Goal: Task Accomplishment & Management: Use online tool/utility

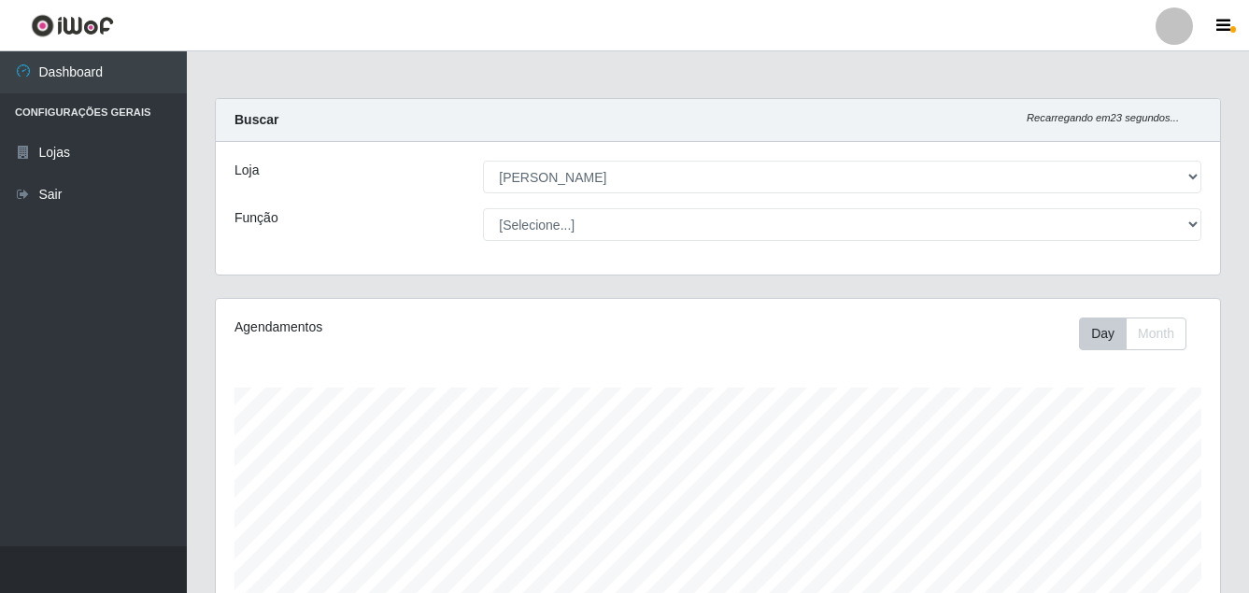
select select "402"
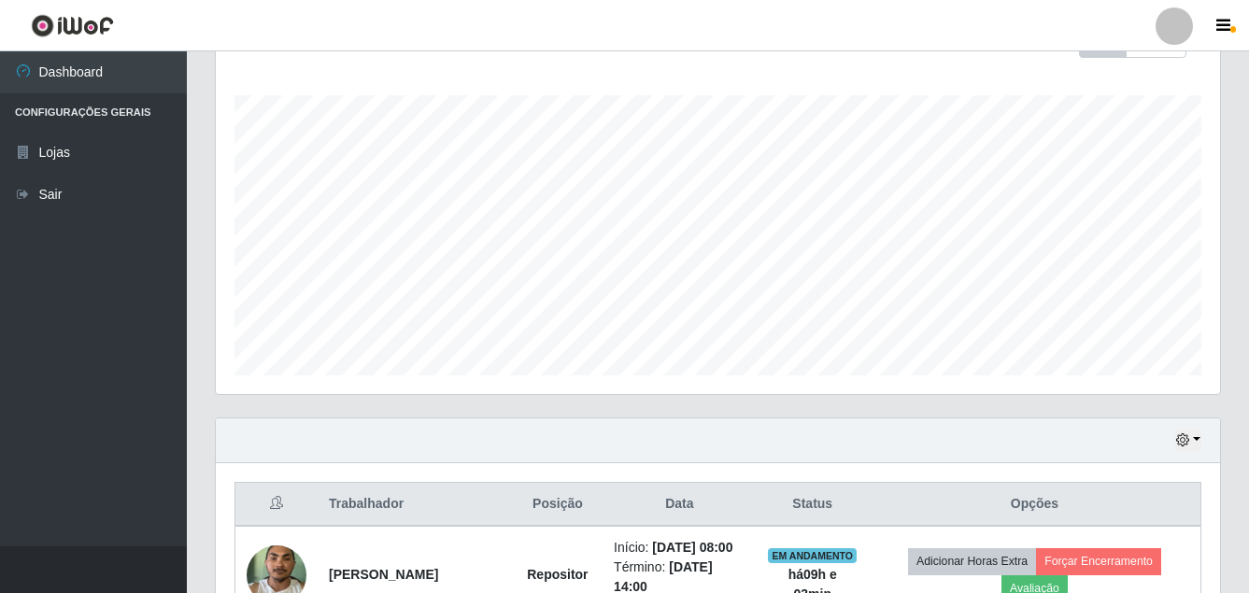
scroll to position [595, 0]
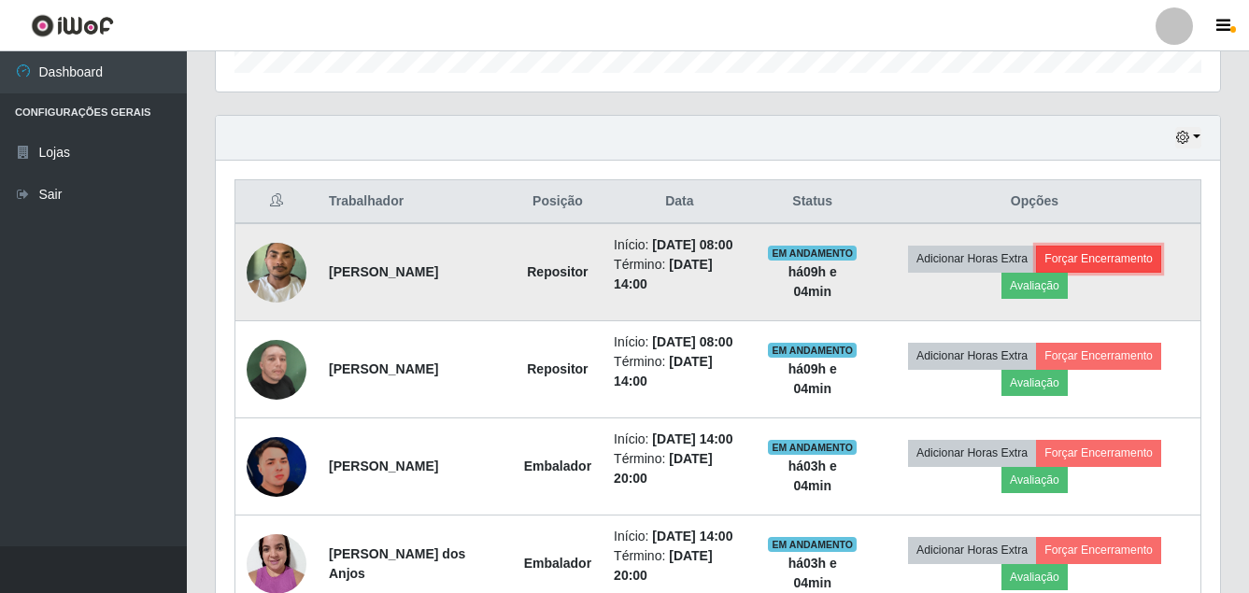
click at [1105, 272] on button "Forçar Encerramento" at bounding box center [1098, 259] width 125 height 26
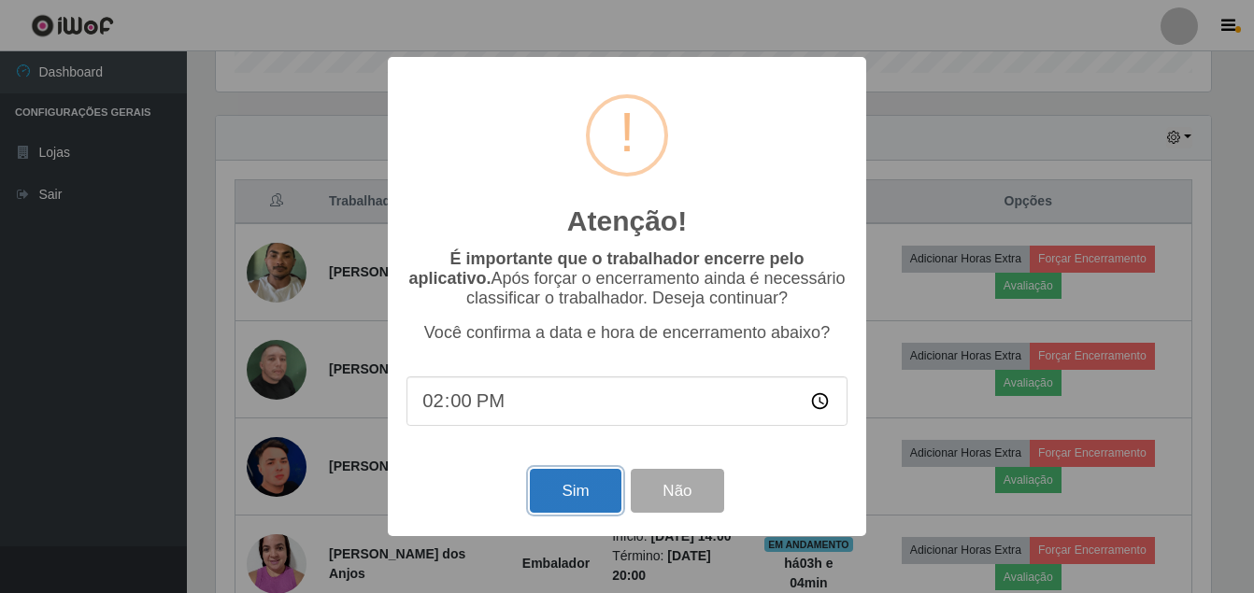
click at [567, 513] on button "Sim" at bounding box center [575, 491] width 91 height 44
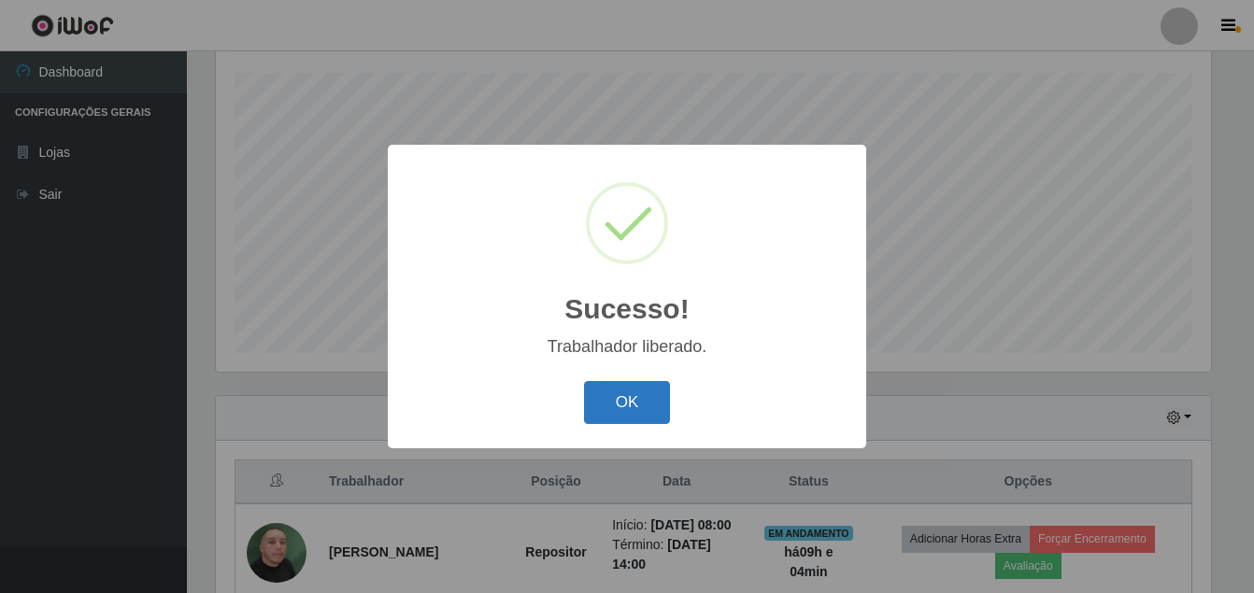
click at [585, 401] on button "OK" at bounding box center [627, 403] width 87 height 44
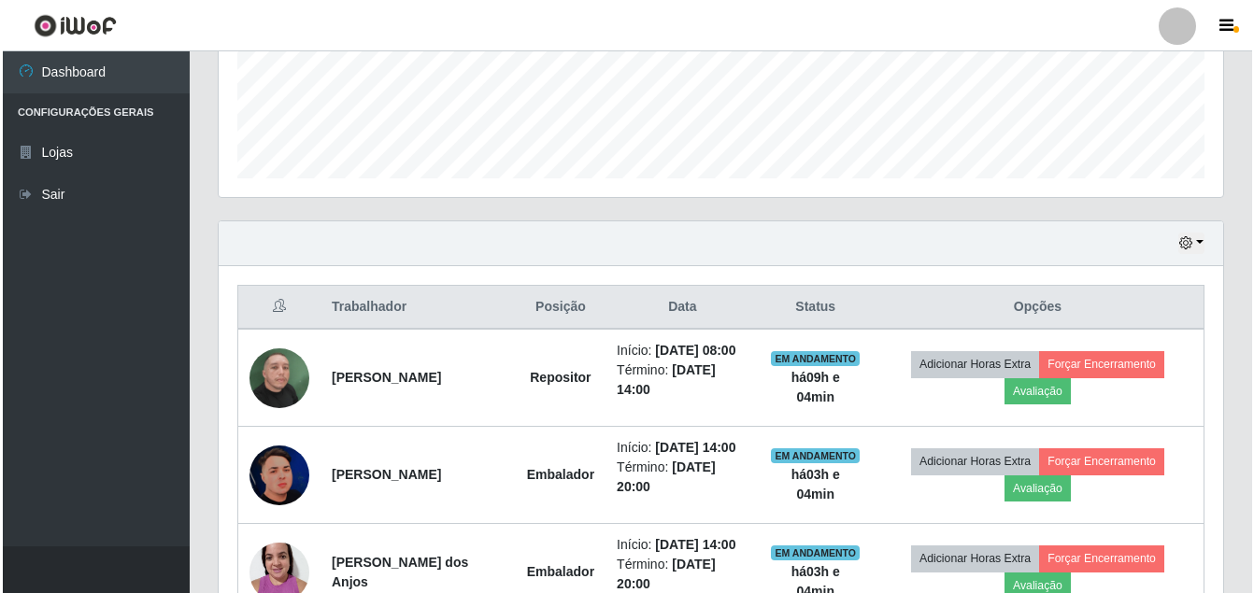
scroll to position [502, 0]
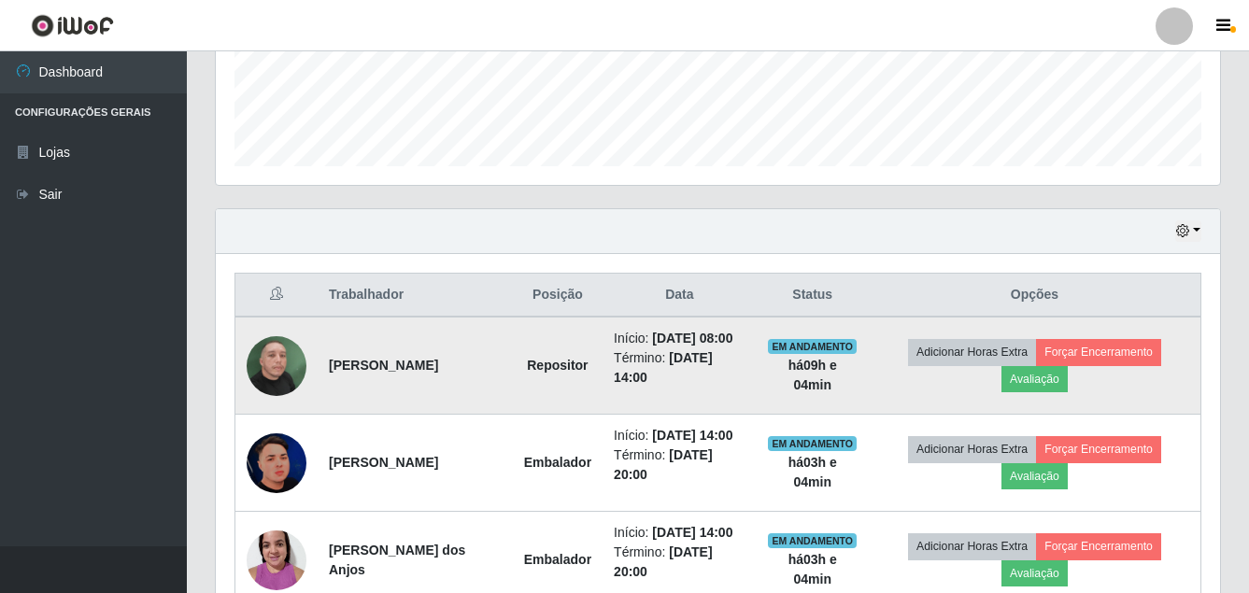
click at [273, 376] on img at bounding box center [277, 366] width 60 height 106
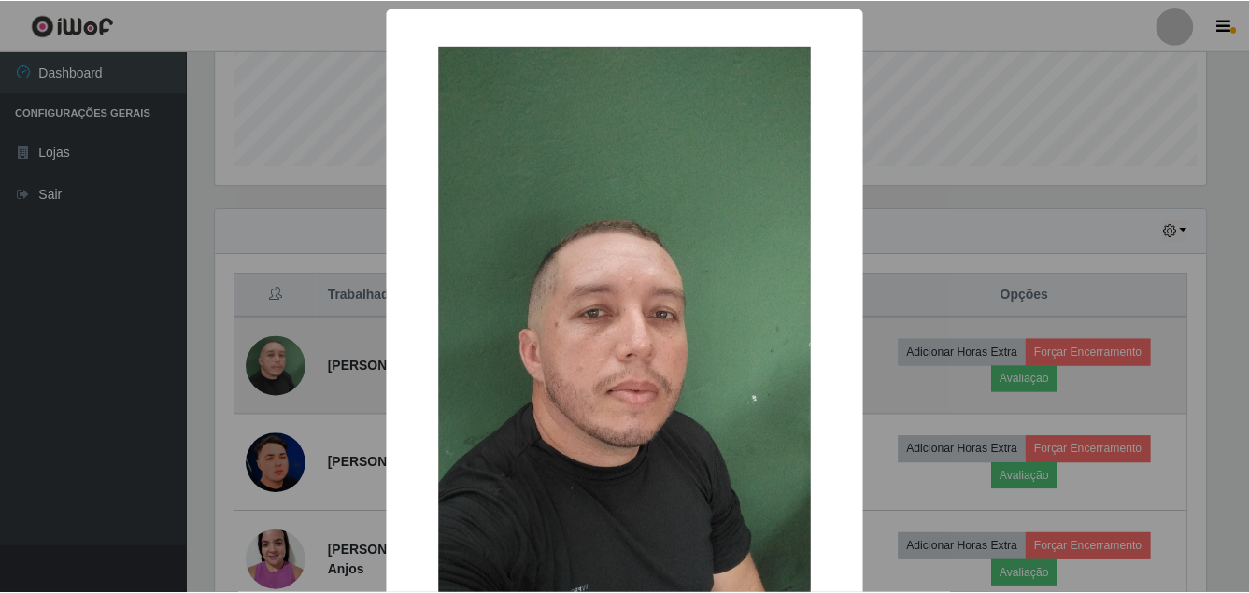
scroll to position [388, 995]
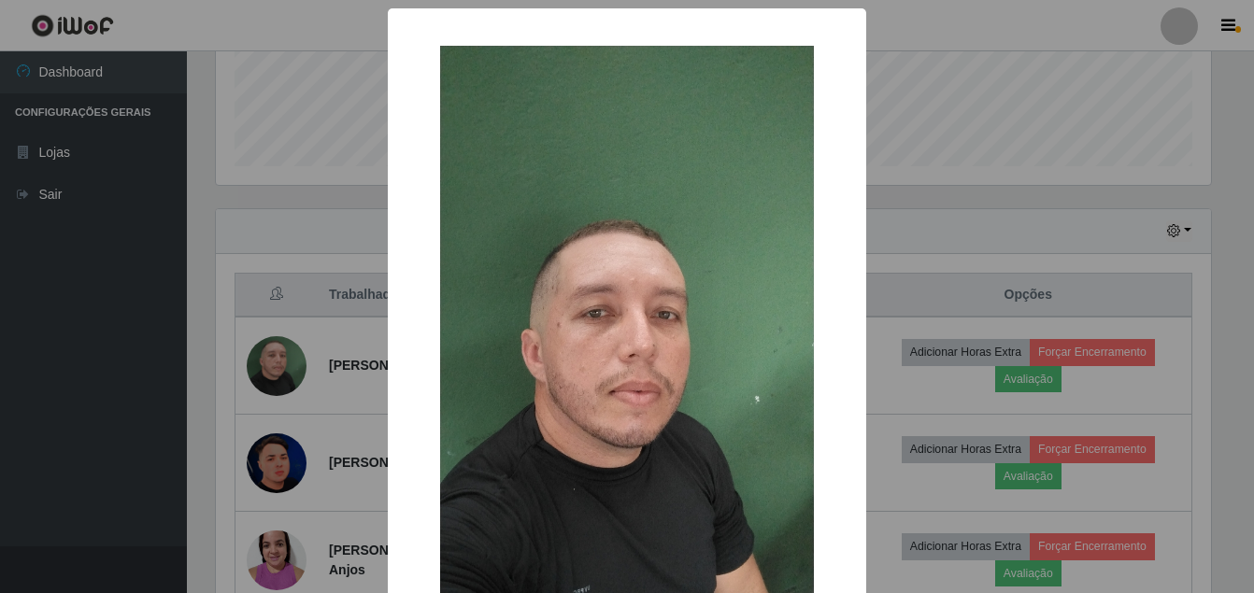
click at [62, 366] on div "× OK Cancel" at bounding box center [627, 296] width 1254 height 593
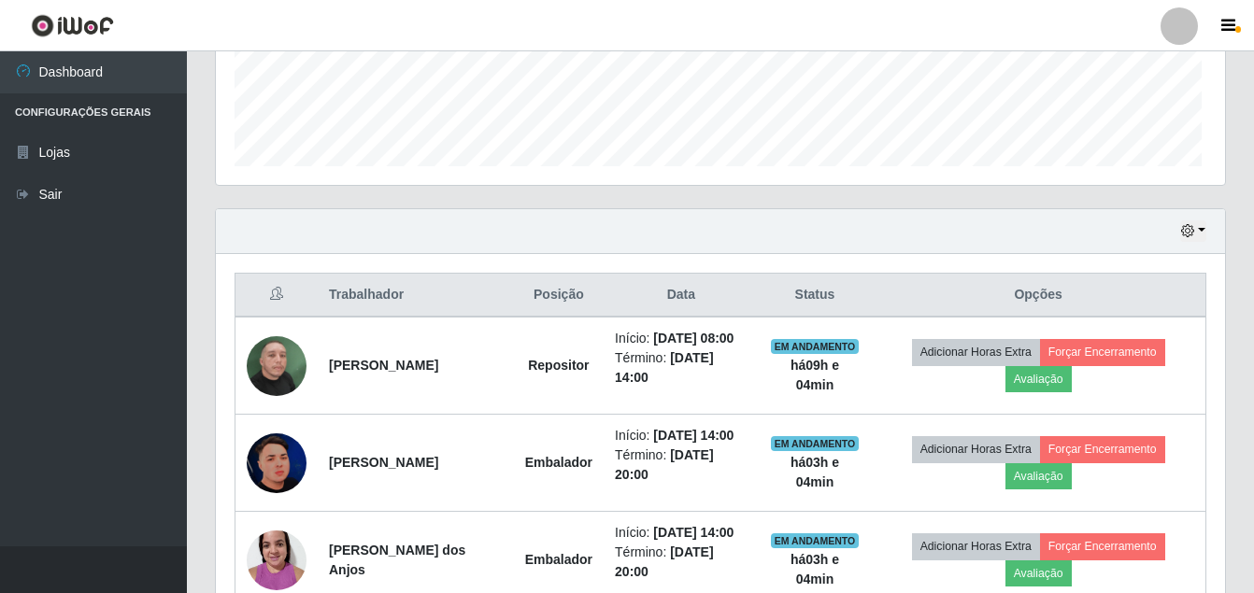
scroll to position [388, 1004]
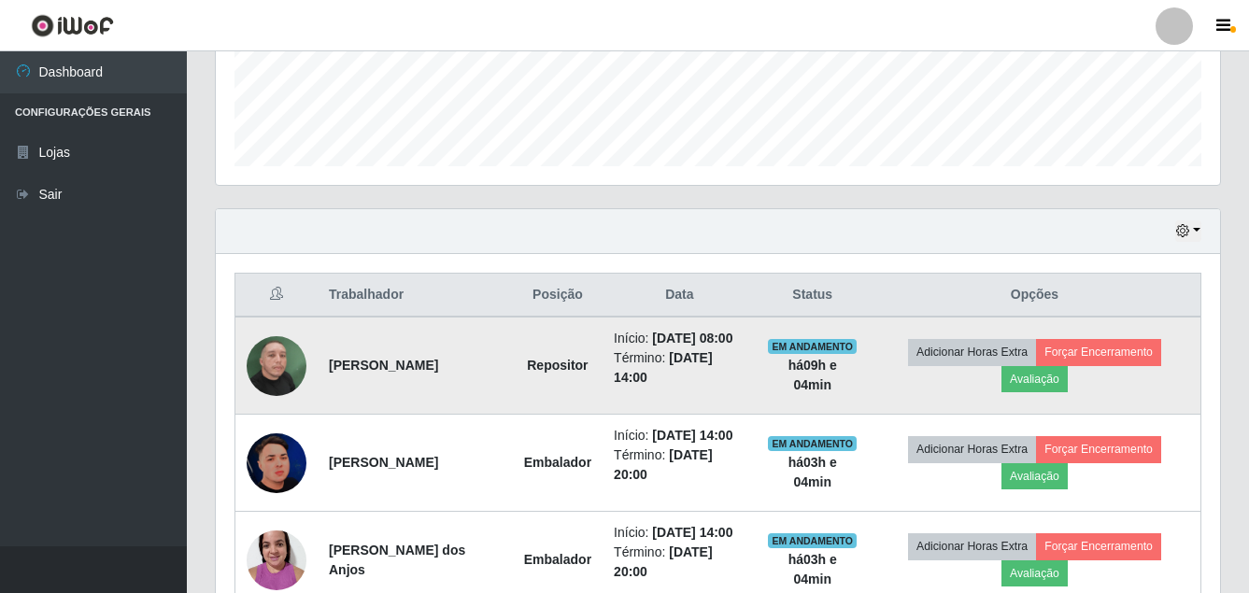
click at [282, 392] on img at bounding box center [277, 366] width 60 height 106
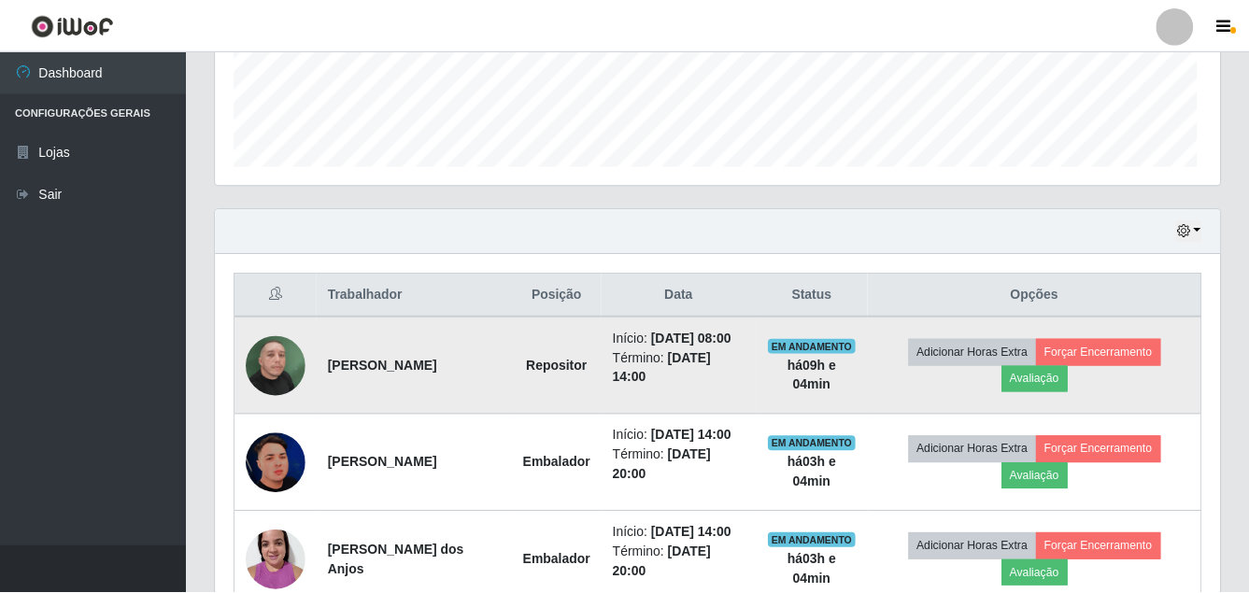
scroll to position [388, 995]
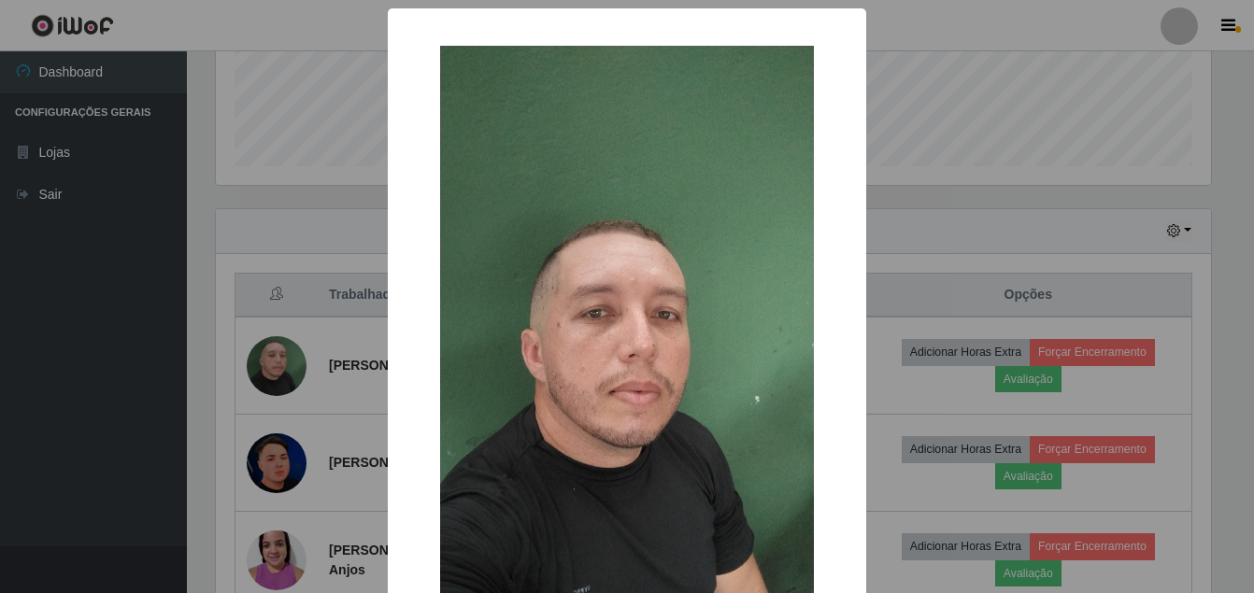
click at [28, 419] on div "× OK Cancel" at bounding box center [627, 296] width 1254 height 593
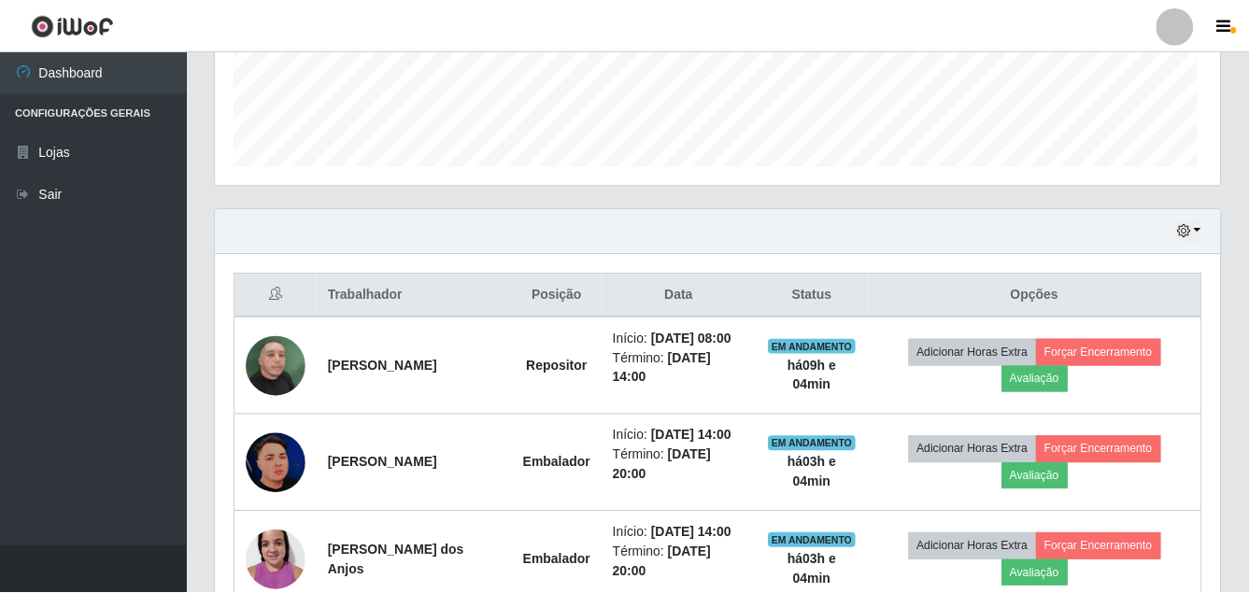
scroll to position [388, 1004]
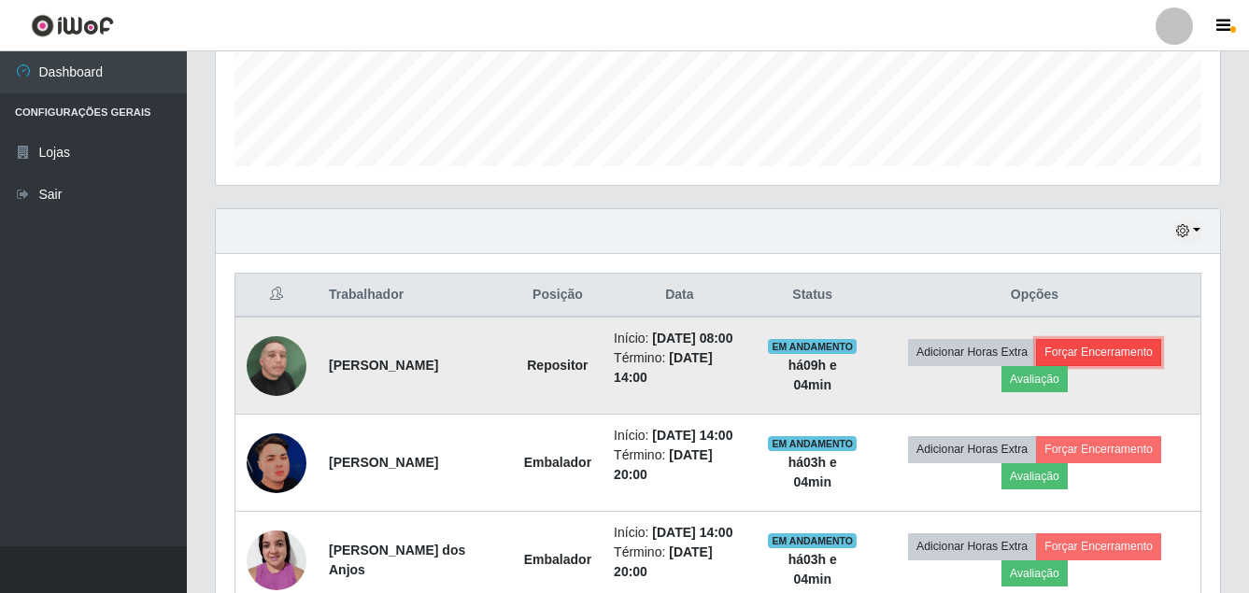
click at [1111, 349] on button "Forçar Encerramento" at bounding box center [1098, 352] width 125 height 26
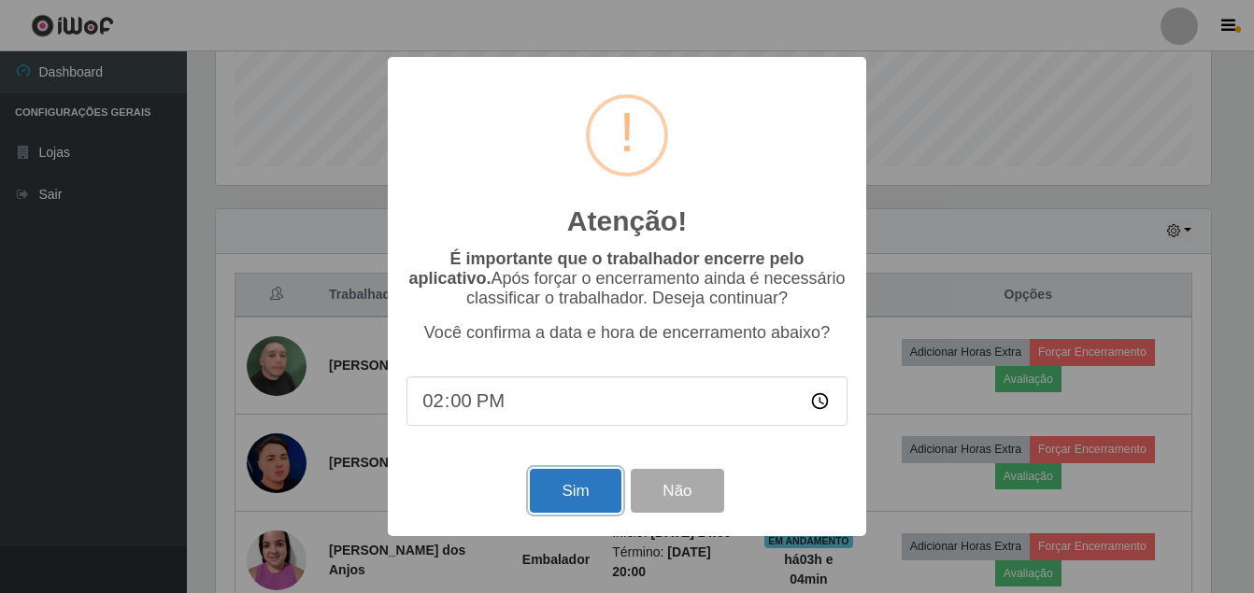
click at [590, 487] on button "Sim" at bounding box center [575, 491] width 91 height 44
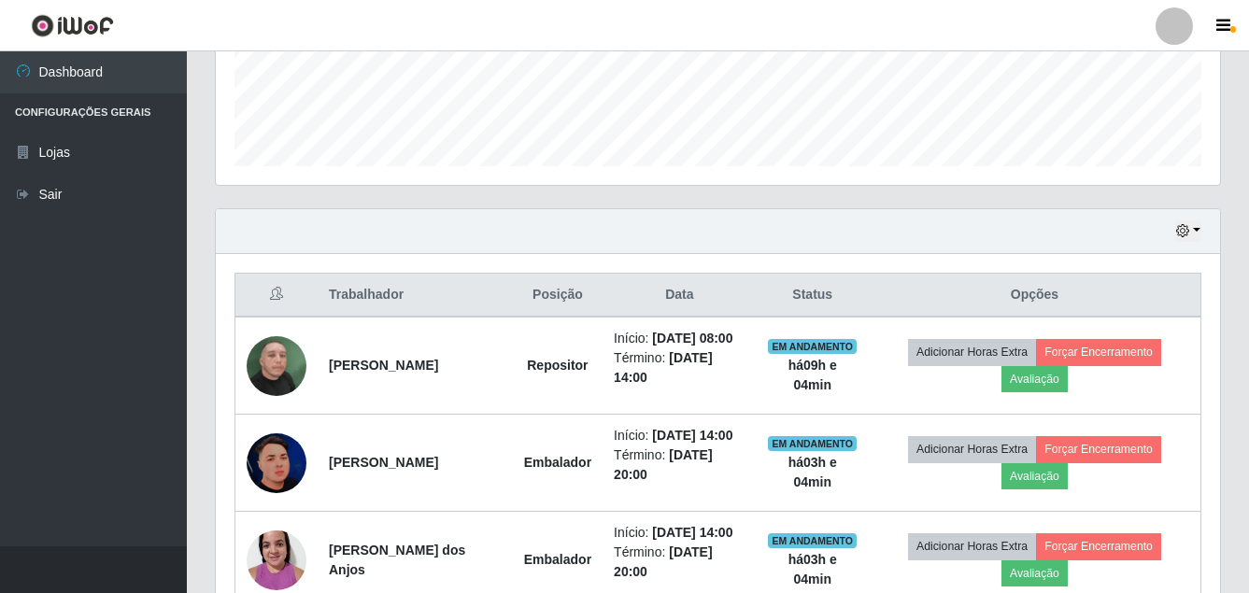
scroll to position [0, 0]
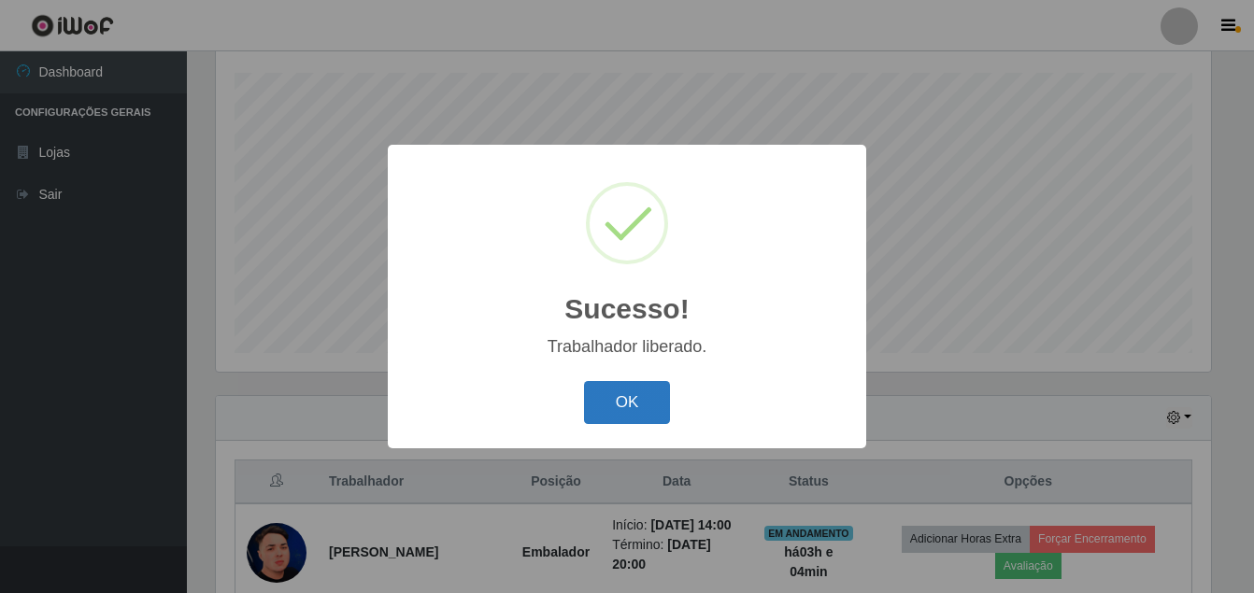
click at [611, 408] on button "OK" at bounding box center [627, 403] width 87 height 44
